Goal: Task Accomplishment & Management: Use online tool/utility

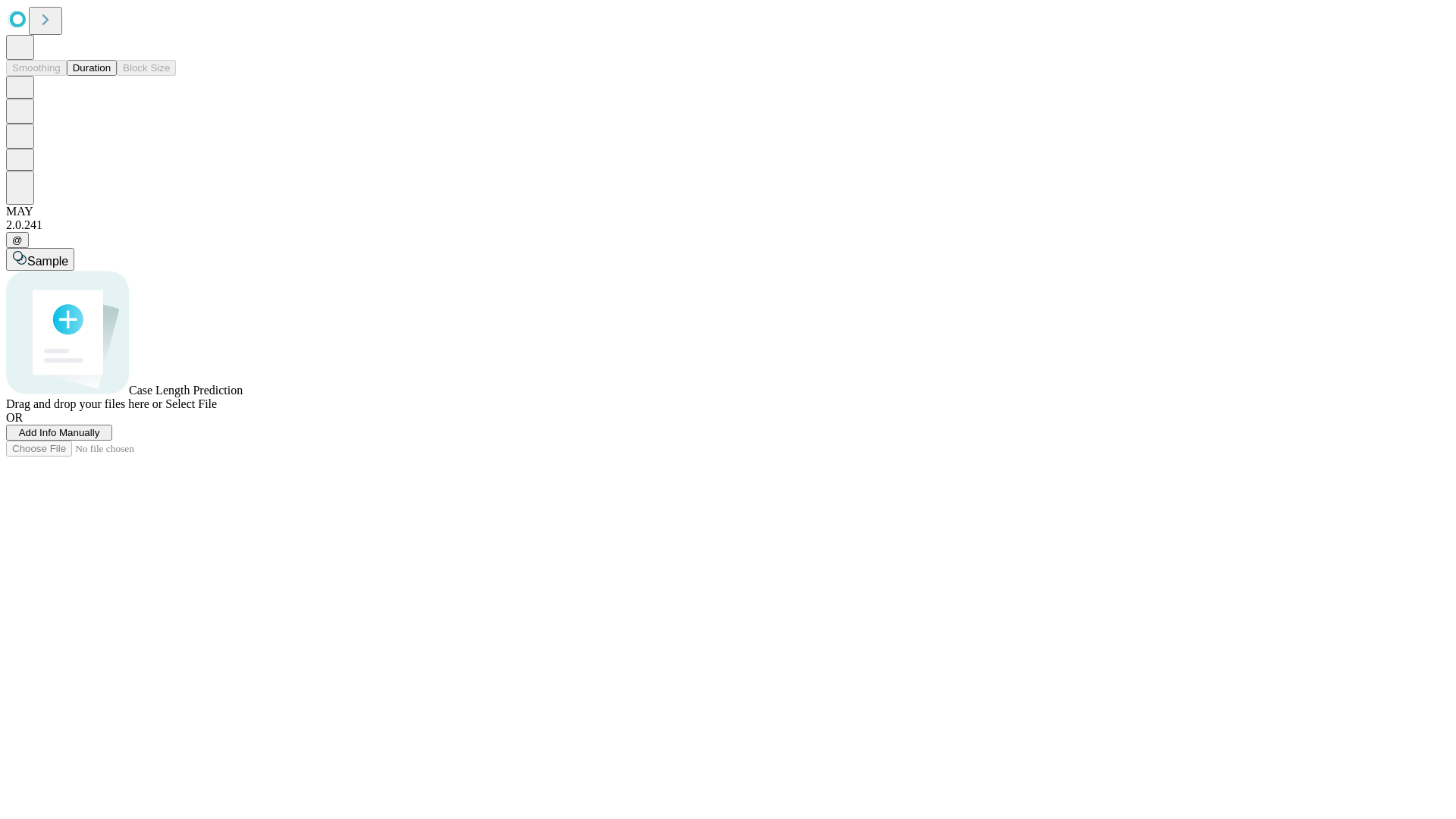
click at [111, 76] on button "Duration" at bounding box center [91, 67] width 50 height 16
click at [217, 410] on span "Select File" at bounding box center [191, 404] width 51 height 13
